Goal: Book appointment/travel/reservation

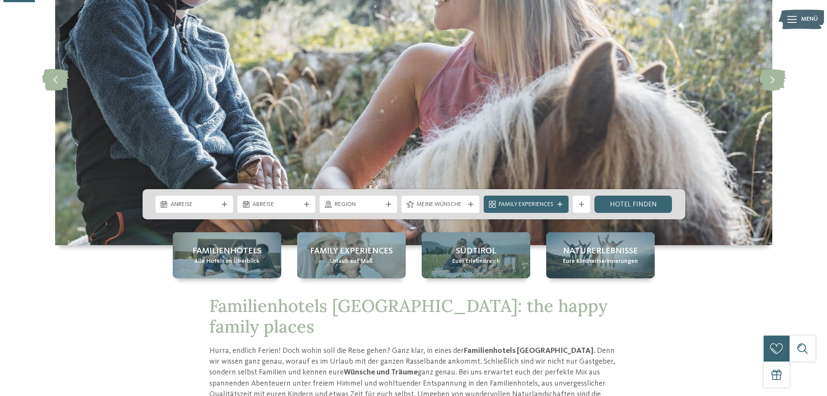
scroll to position [172, 0]
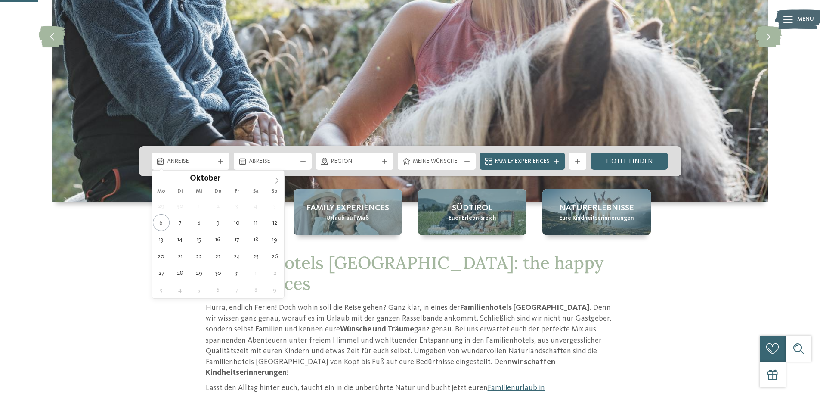
click at [181, 159] on span "Anreise" at bounding box center [191, 161] width 48 height 9
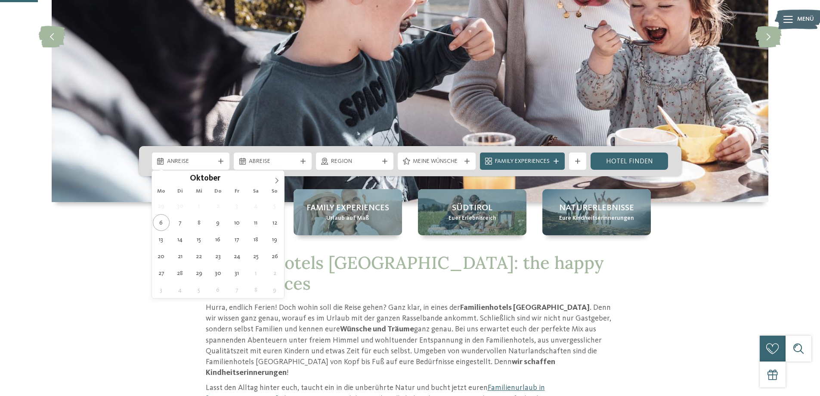
click at [274, 179] on icon at bounding box center [277, 180] width 6 height 6
click at [277, 181] on icon at bounding box center [277, 180] width 6 height 6
click at [276, 180] on icon at bounding box center [277, 180] width 6 height 6
click at [158, 180] on icon at bounding box center [159, 180] width 6 height 6
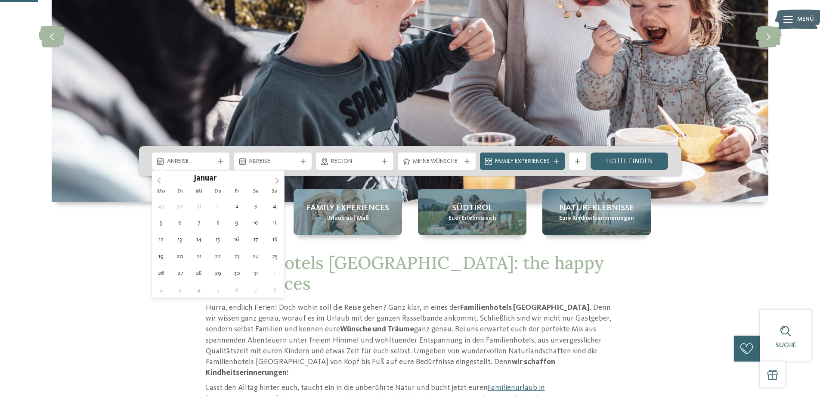
type input "****"
click at [158, 179] on icon at bounding box center [159, 180] width 6 height 6
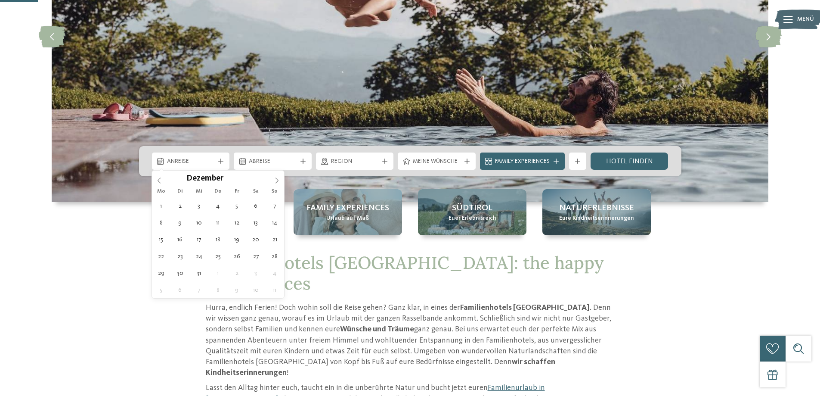
type div "[DATE]"
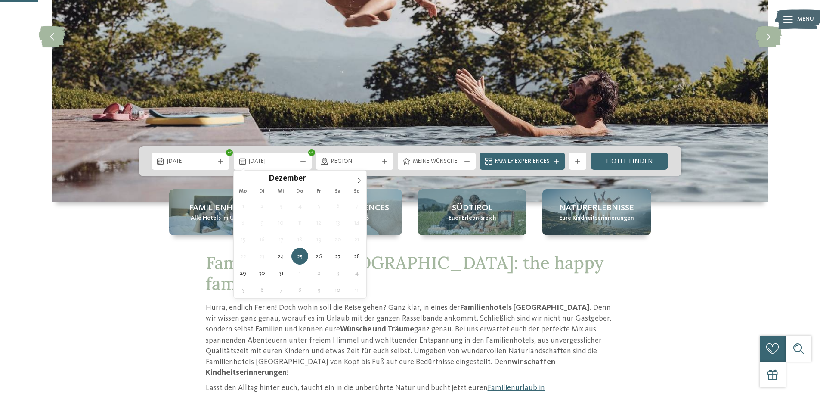
click at [272, 162] on span "25.12.2025" at bounding box center [273, 161] width 48 height 9
type input "****"
click at [359, 180] on icon at bounding box center [359, 180] width 6 height 6
type div "[DATE]"
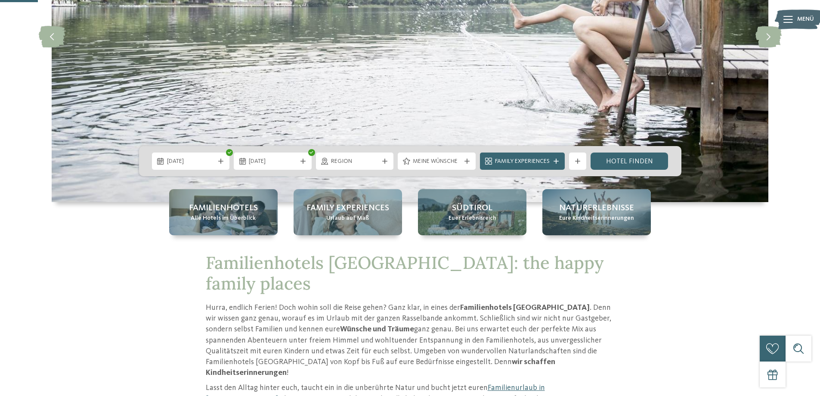
click at [373, 161] on span "Region" at bounding box center [355, 161] width 48 height 9
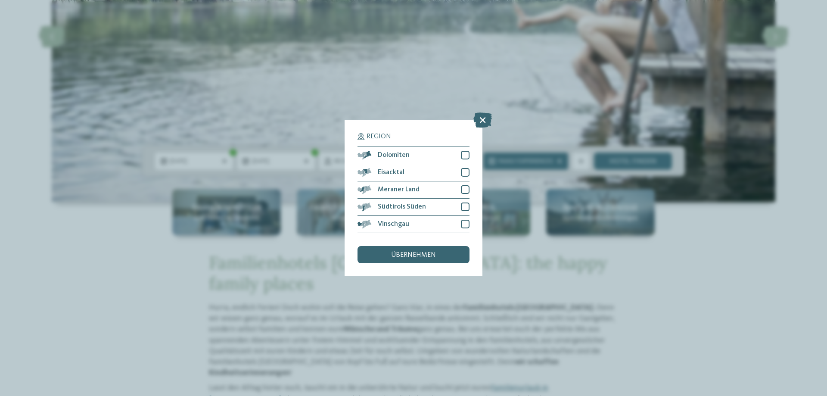
click at [411, 257] on span "übernehmen" at bounding box center [413, 254] width 45 height 7
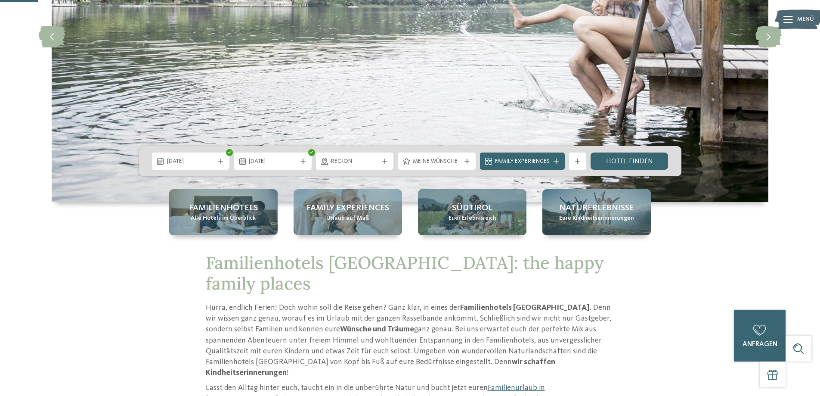
click at [433, 161] on span "Meine Wünsche" at bounding box center [437, 161] width 48 height 9
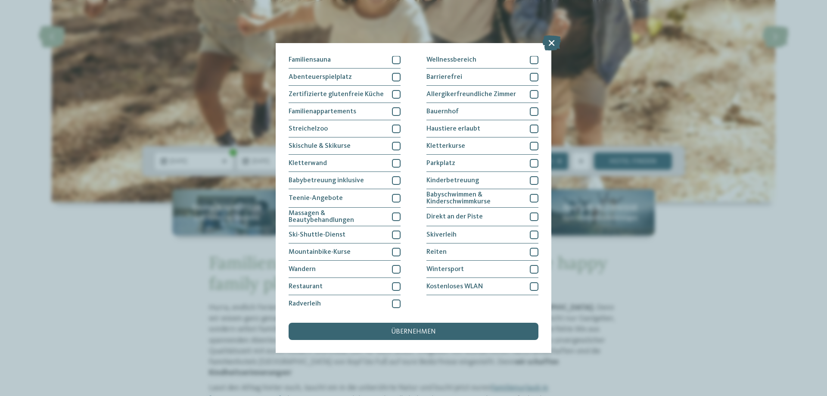
scroll to position [56, 0]
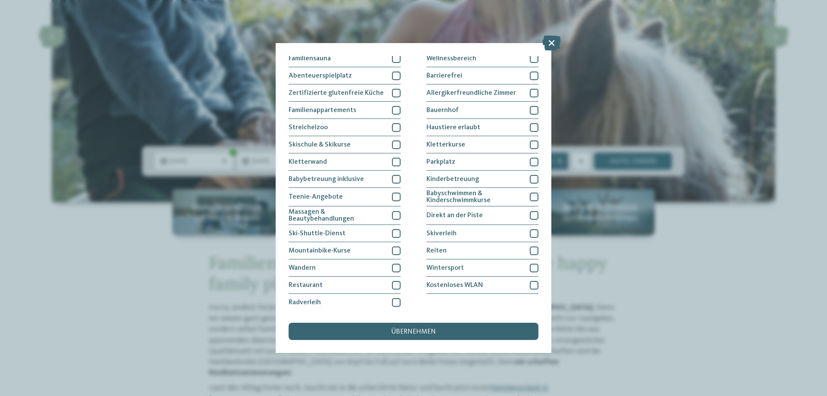
click at [530, 264] on div at bounding box center [534, 268] width 9 height 9
click at [531, 230] on div at bounding box center [534, 233] width 9 height 9
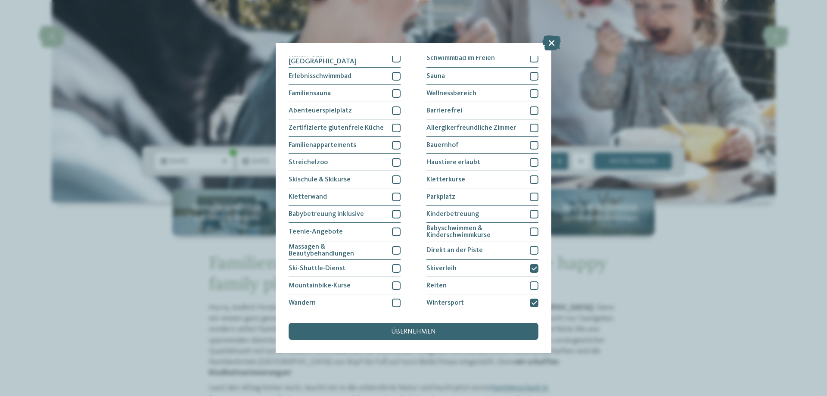
scroll to position [12, 0]
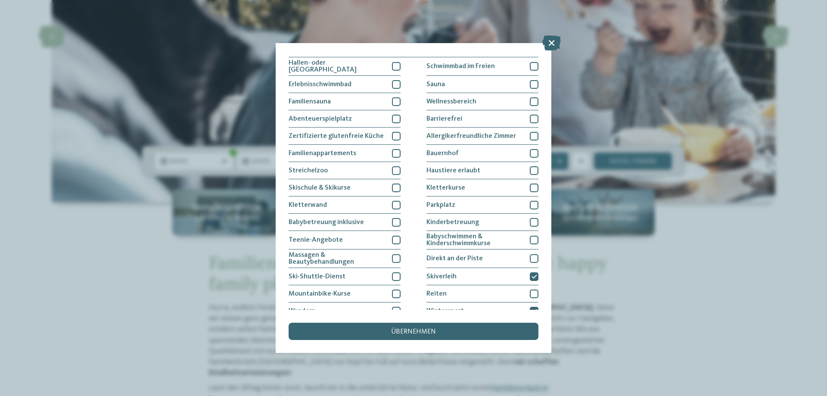
click at [530, 203] on div at bounding box center [534, 205] width 9 height 9
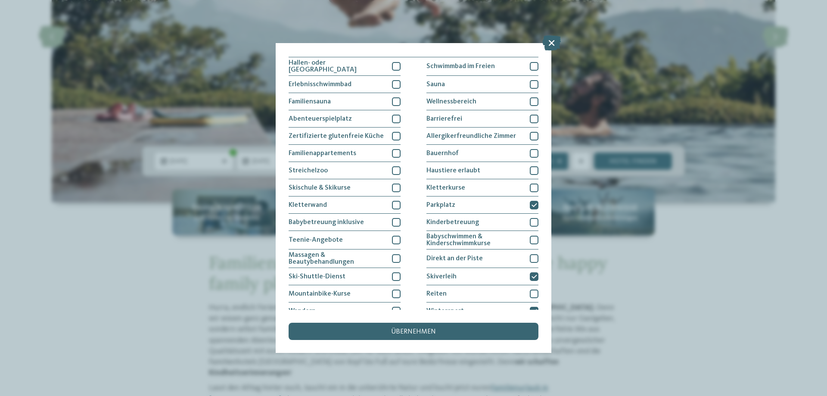
click at [397, 184] on div at bounding box center [396, 187] width 9 height 9
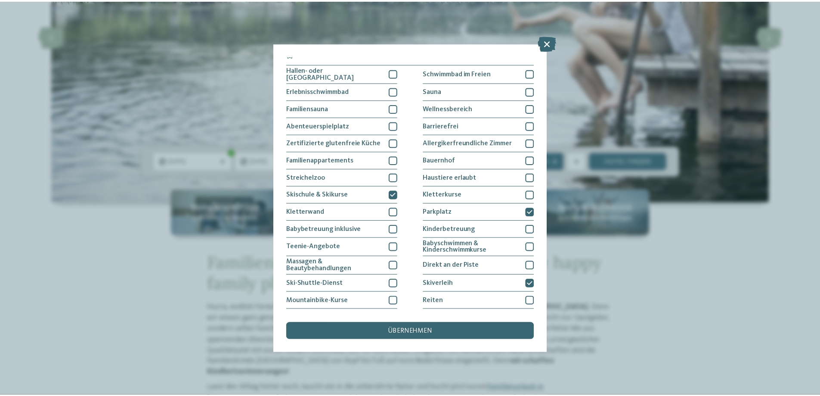
scroll to position [0, 0]
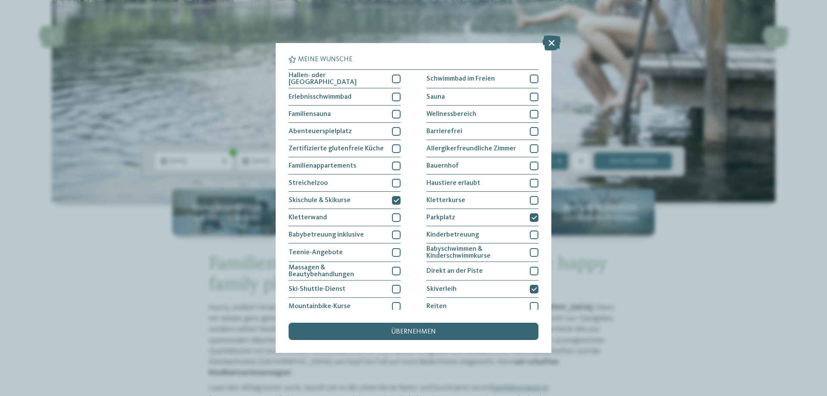
click at [394, 79] on div at bounding box center [396, 78] width 9 height 9
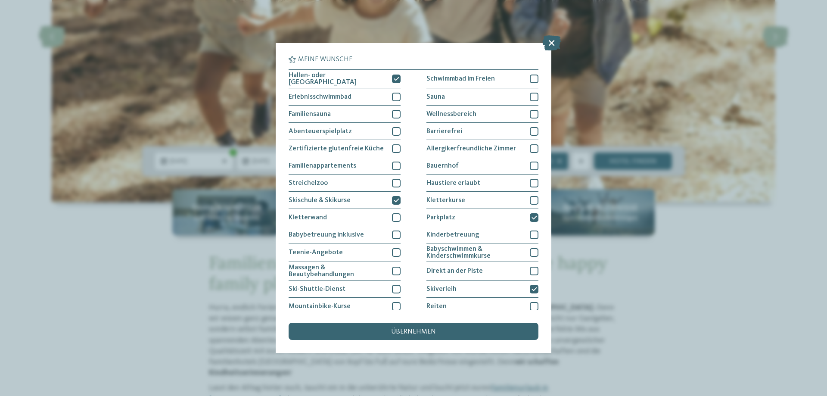
click at [381, 330] on div "übernehmen" at bounding box center [413, 330] width 250 height 17
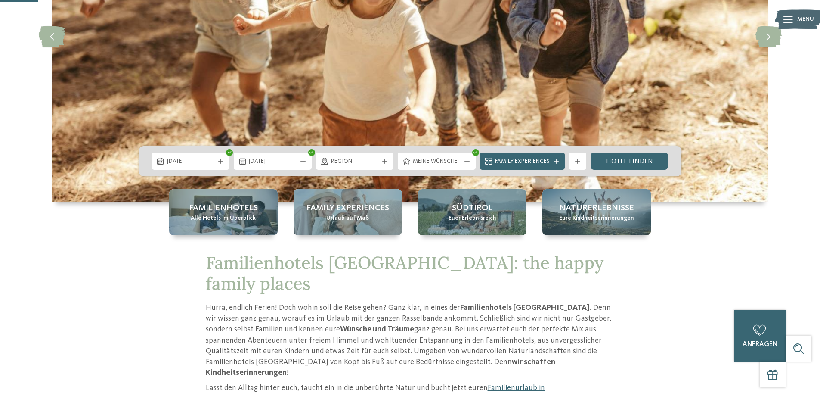
click at [630, 160] on link "Hotel finden" at bounding box center [630, 160] width 78 height 17
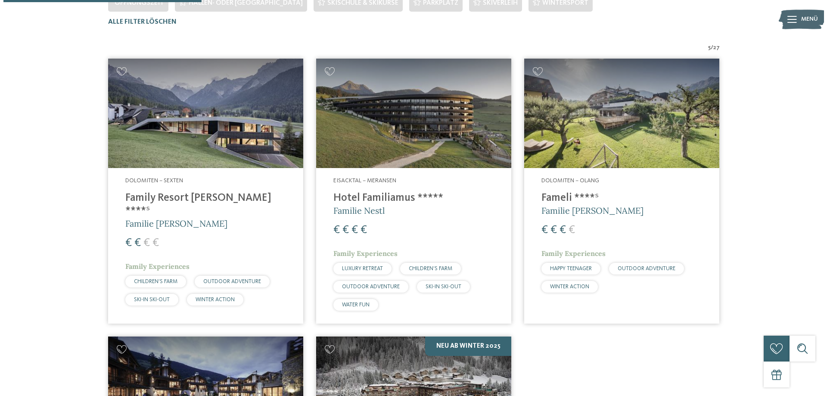
scroll to position [239, 0]
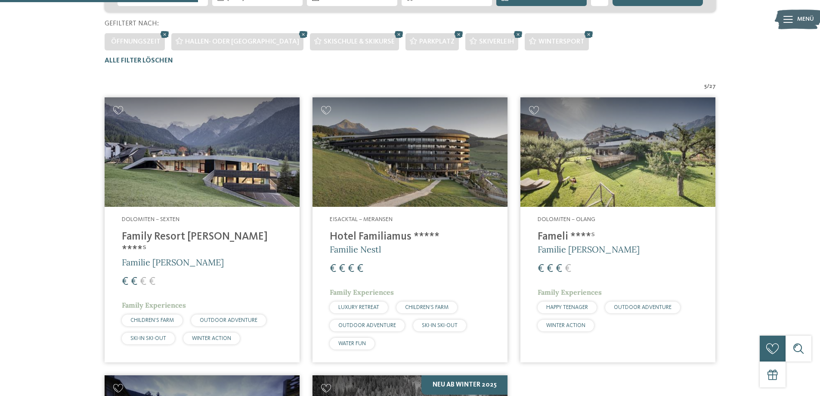
click at [193, 179] on img at bounding box center [202, 152] width 195 height 110
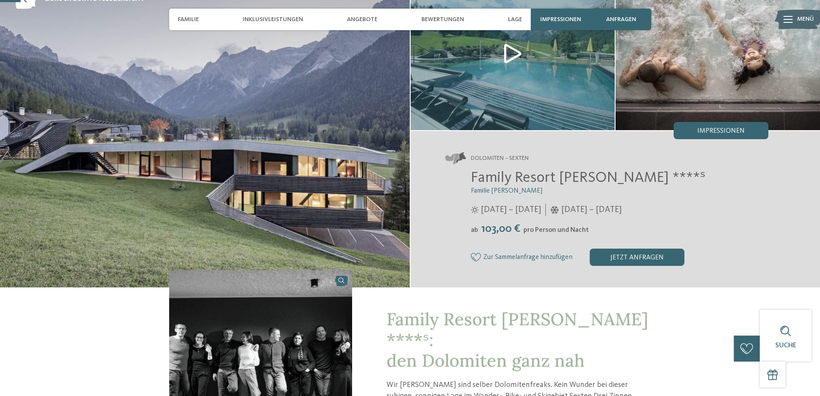
scroll to position [43, 0]
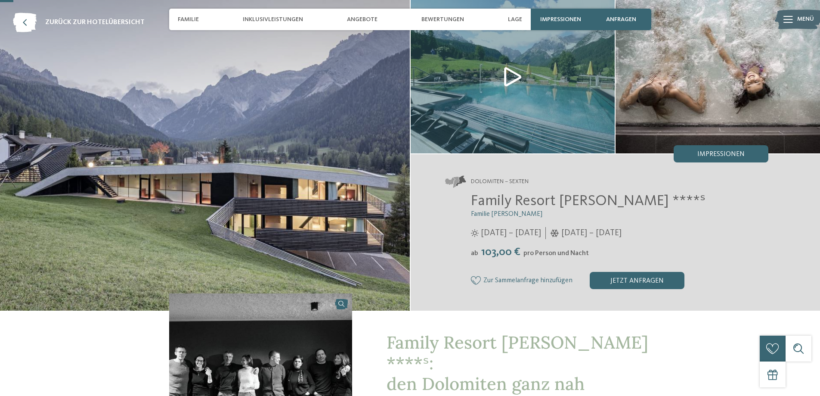
click at [637, 282] on div "jetzt anfragen" at bounding box center [637, 280] width 95 height 17
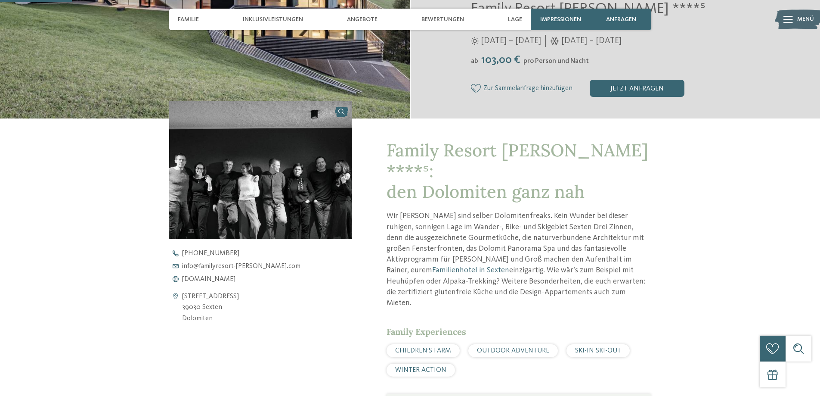
scroll to position [192, 0]
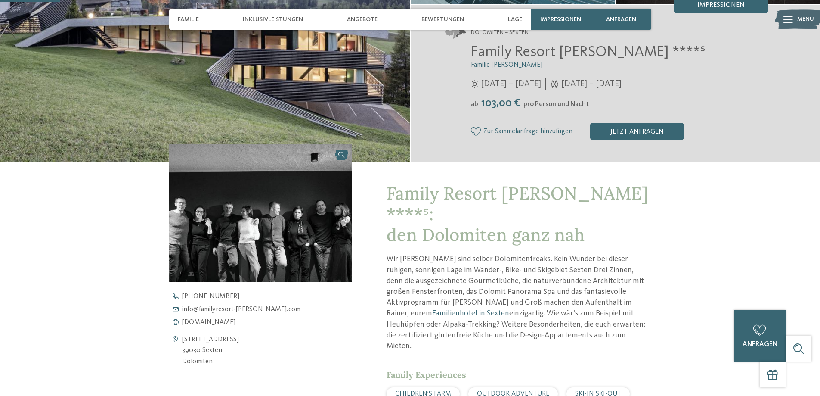
click at [204, 322] on span "www.familyresort-rainer.com" at bounding box center [208, 322] width 53 height 7
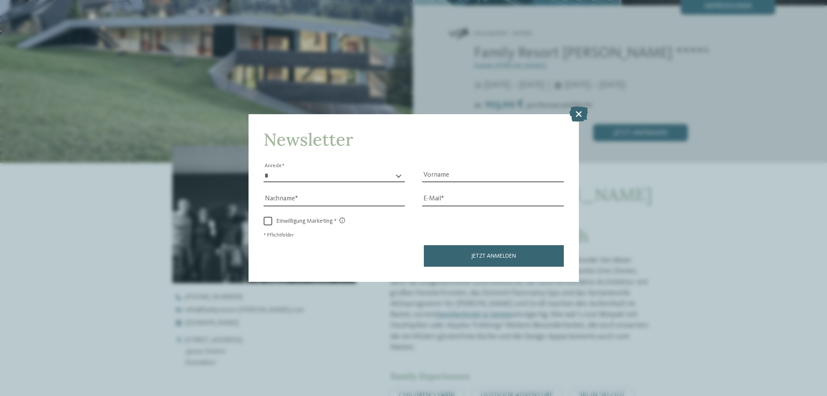
click at [580, 112] on icon at bounding box center [578, 113] width 19 height 15
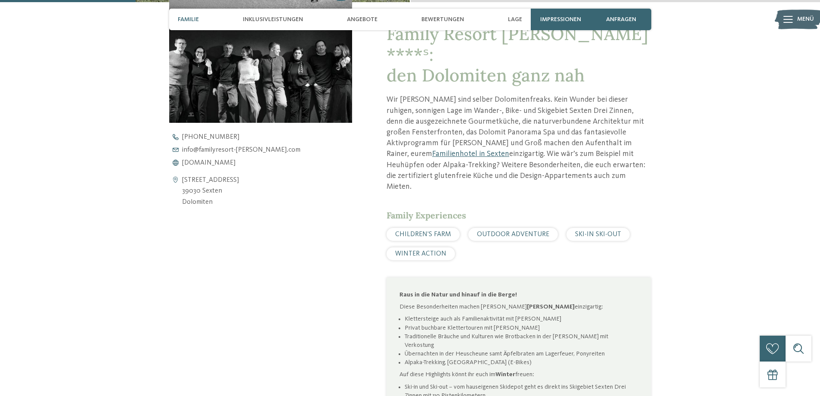
scroll to position [235, 0]
